Goal: Task Accomplishment & Management: Use online tool/utility

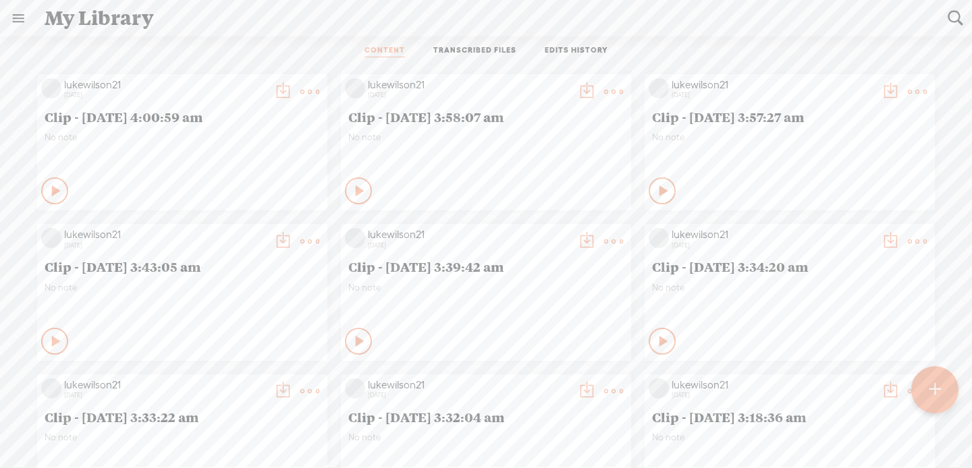
click at [18, 14] on link at bounding box center [18, 18] width 35 height 35
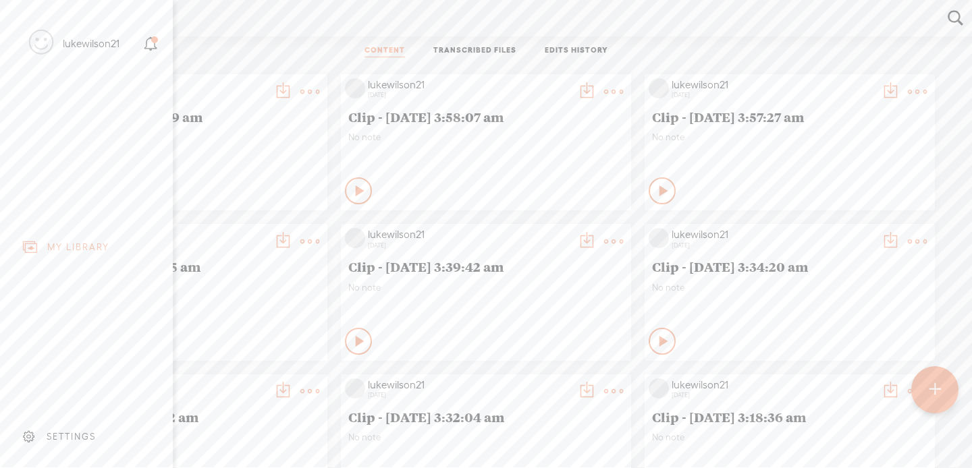
click at [240, 56] on body "You have 86 minutes of transcription remaining. Upgrade to increase your limit …" at bounding box center [486, 234] width 972 height 468
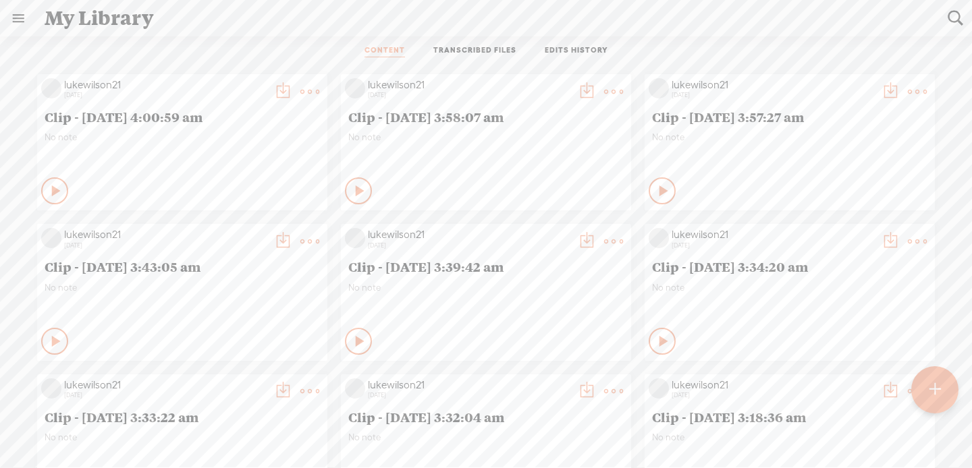
click at [301, 94] on t at bounding box center [309, 91] width 19 height 19
click at [194, 66] on div "CONTENT TRANSCRIBED FILES EDITS HISTORY" at bounding box center [486, 51] width 952 height 32
click at [51, 189] on icon at bounding box center [56, 190] width 13 height 13
click at [50, 186] on icon at bounding box center [56, 190] width 13 height 13
click at [350, 197] on div "Play Content" at bounding box center [358, 190] width 27 height 27
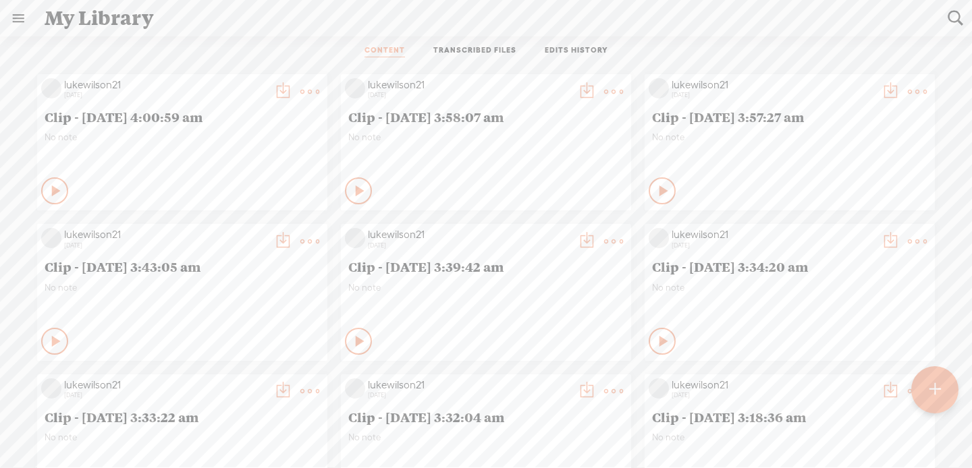
click at [653, 189] on div "Play Content" at bounding box center [662, 190] width 27 height 27
click at [52, 342] on icon at bounding box center [56, 341] width 13 height 13
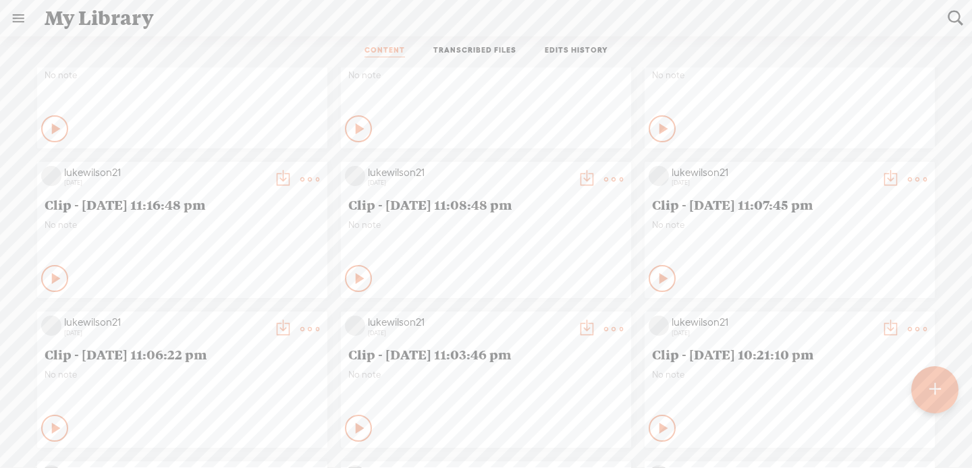
scroll to position [964, 0]
click at [364, 428] on div "Play Content" at bounding box center [358, 427] width 27 height 27
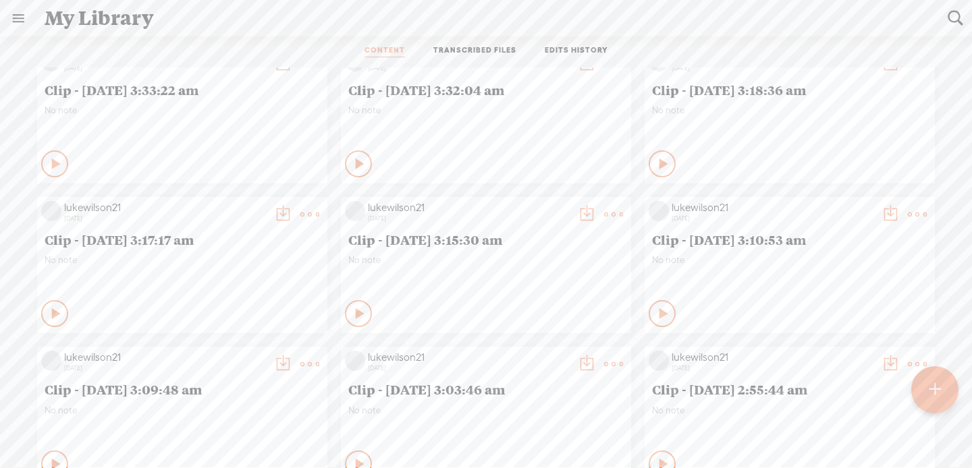
scroll to position [0, 0]
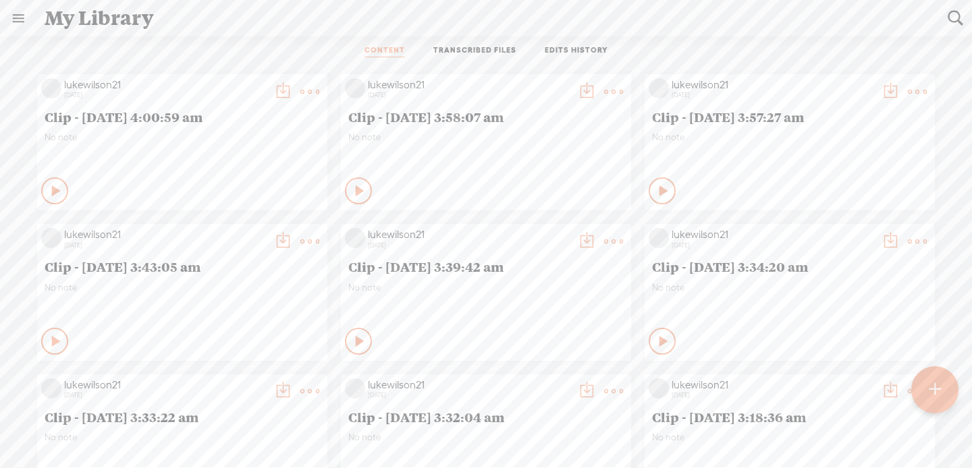
click at [446, 45] on link "TRANSCRIBED FILES" at bounding box center [474, 51] width 83 height 12
